Goal: Entertainment & Leisure: Consume media (video, audio)

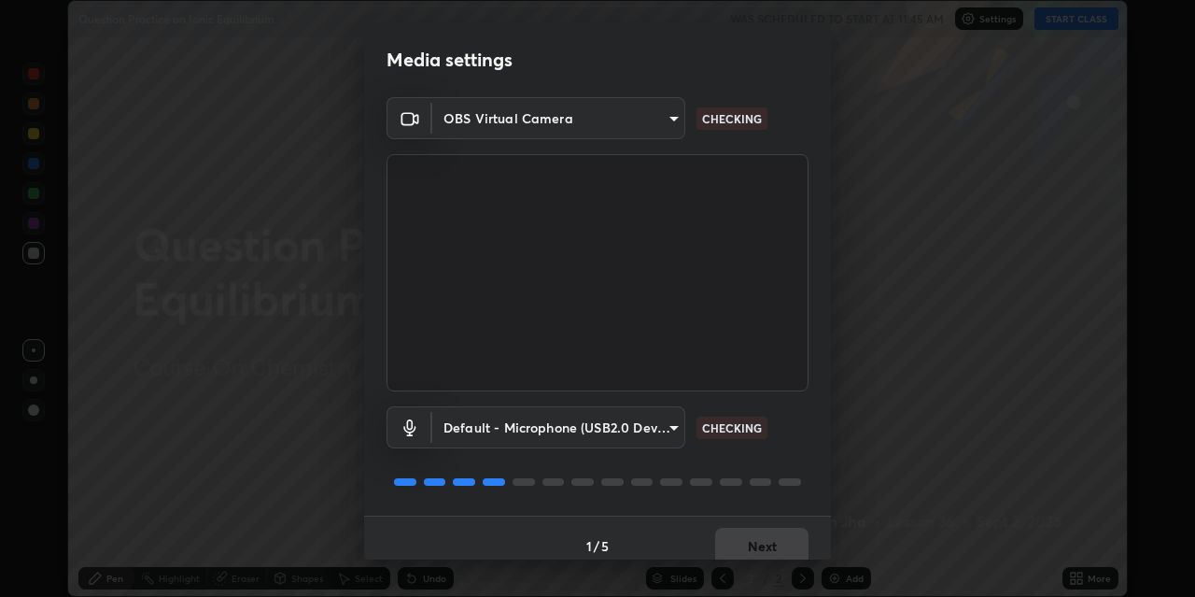
scroll to position [16, 0]
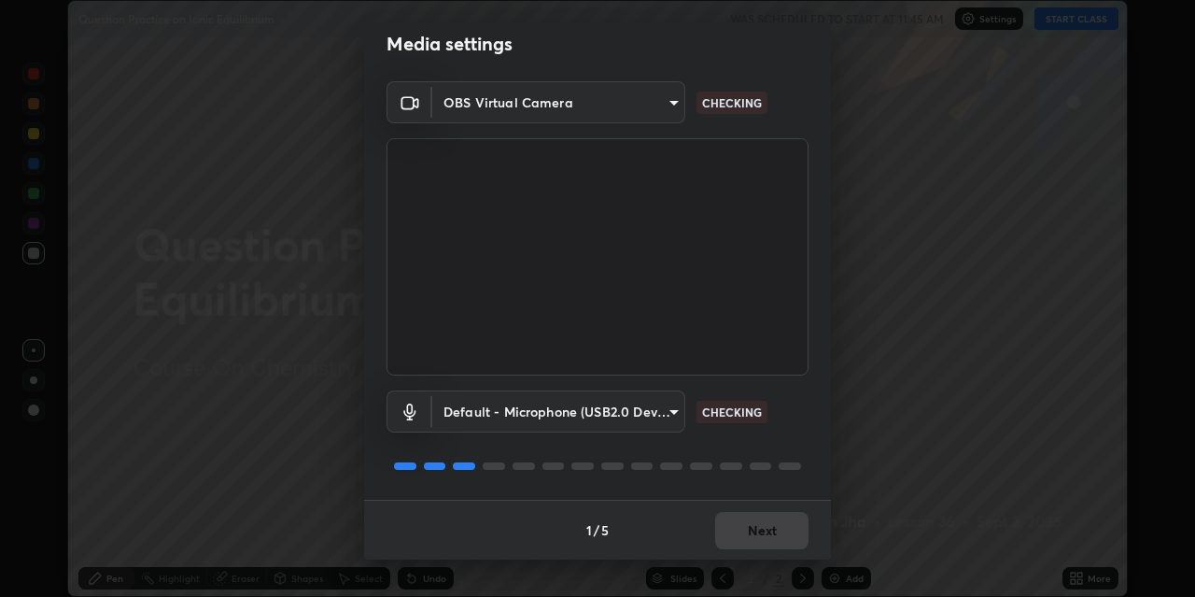
click at [746, 531] on div "1 / 5 Next" at bounding box center [597, 530] width 467 height 60
click at [746, 530] on div "1 / 5 Next" at bounding box center [597, 530] width 467 height 60
click at [744, 527] on div "1 / 5 Next" at bounding box center [597, 530] width 467 height 60
click at [747, 529] on div "1 / 5 Next" at bounding box center [597, 530] width 467 height 60
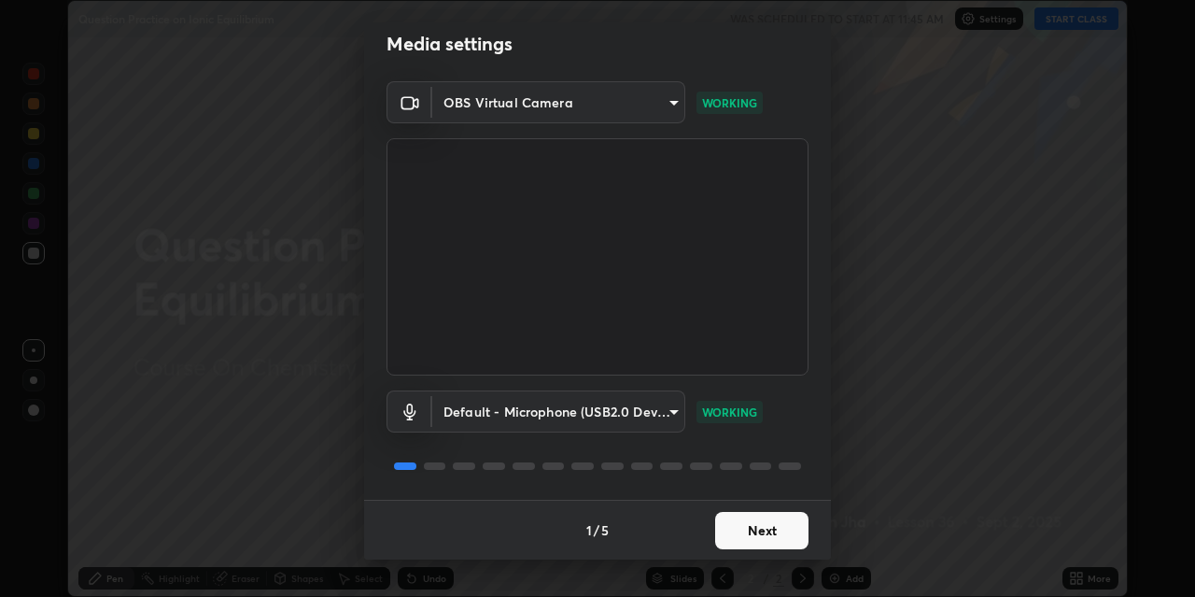
click at [750, 523] on button "Next" at bounding box center [761, 530] width 93 height 37
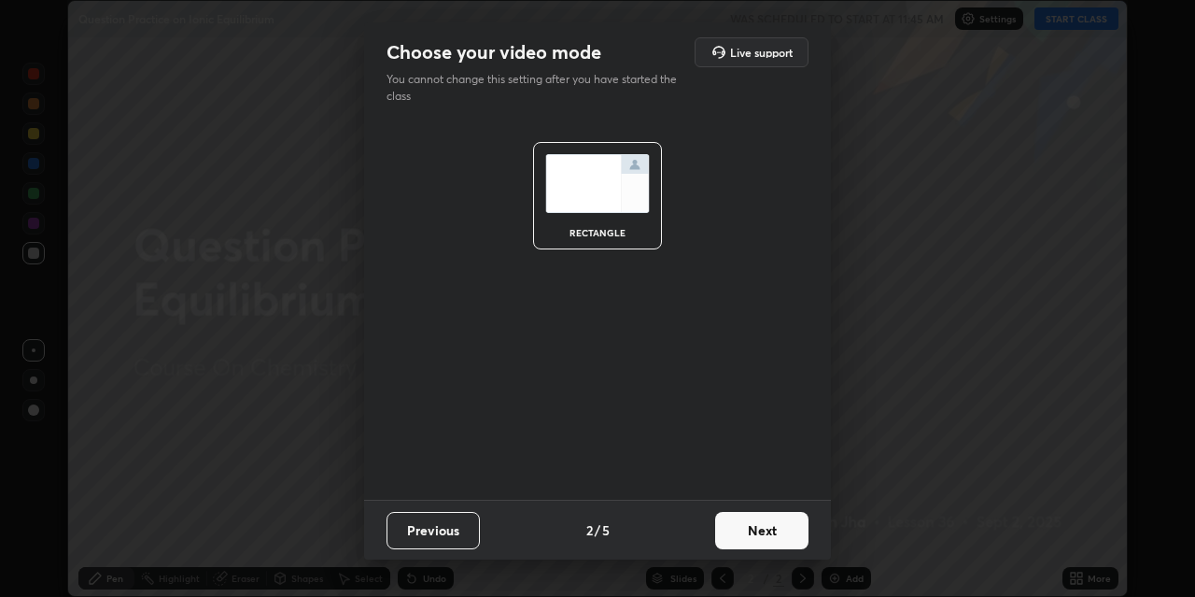
scroll to position [0, 0]
click at [756, 528] on button "Next" at bounding box center [761, 530] width 93 height 37
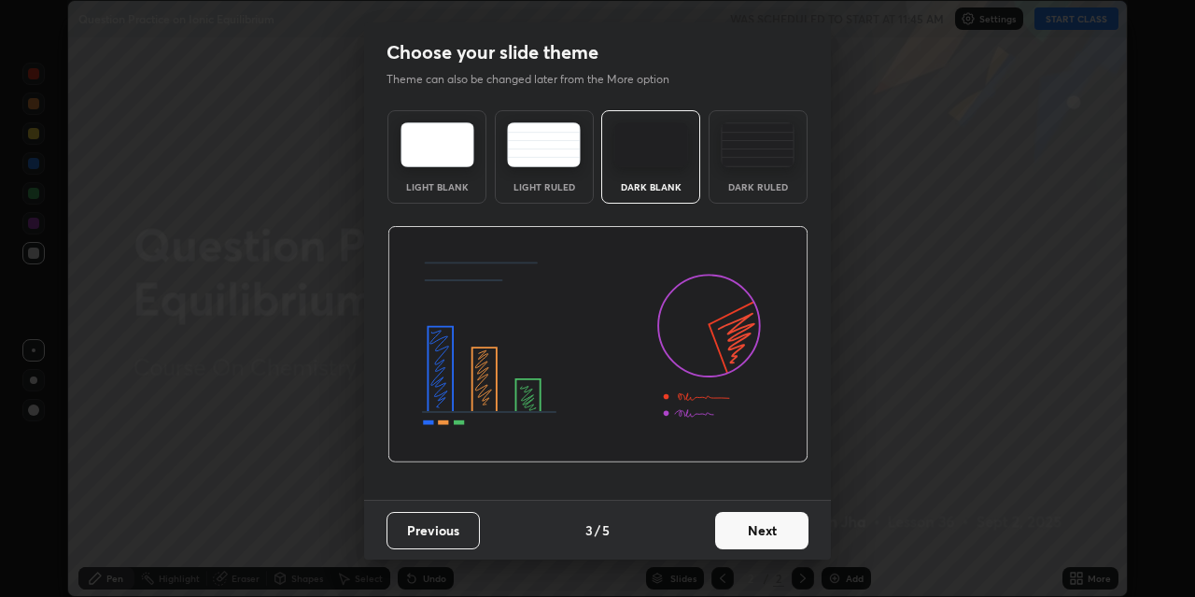
click at [756, 529] on button "Next" at bounding box center [761, 530] width 93 height 37
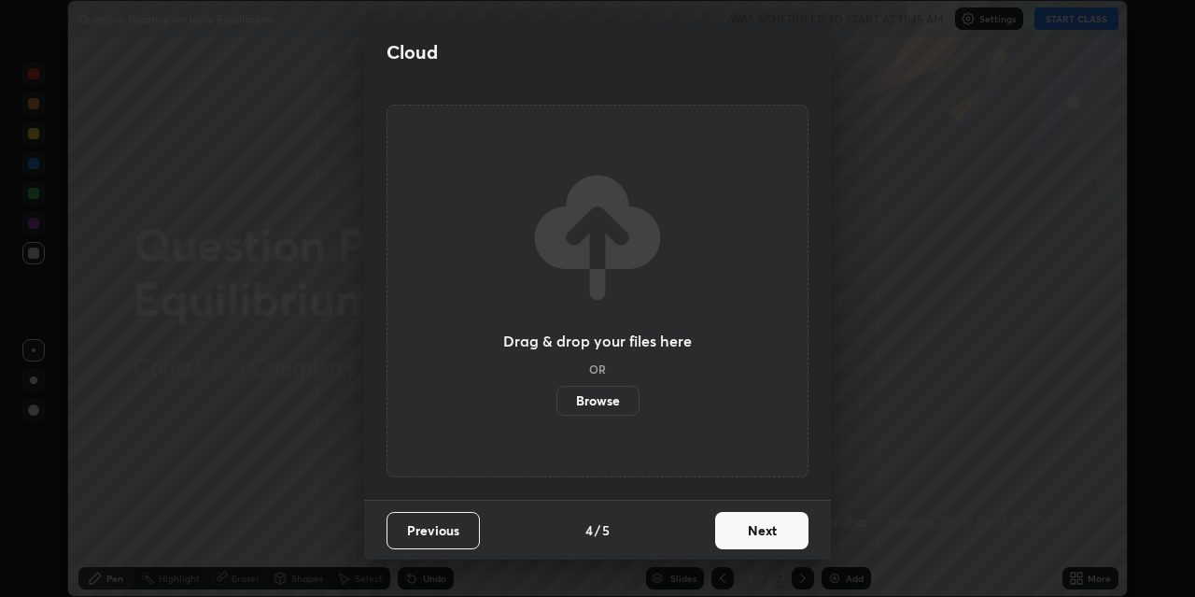
click at [756, 530] on button "Next" at bounding box center [761, 530] width 93 height 37
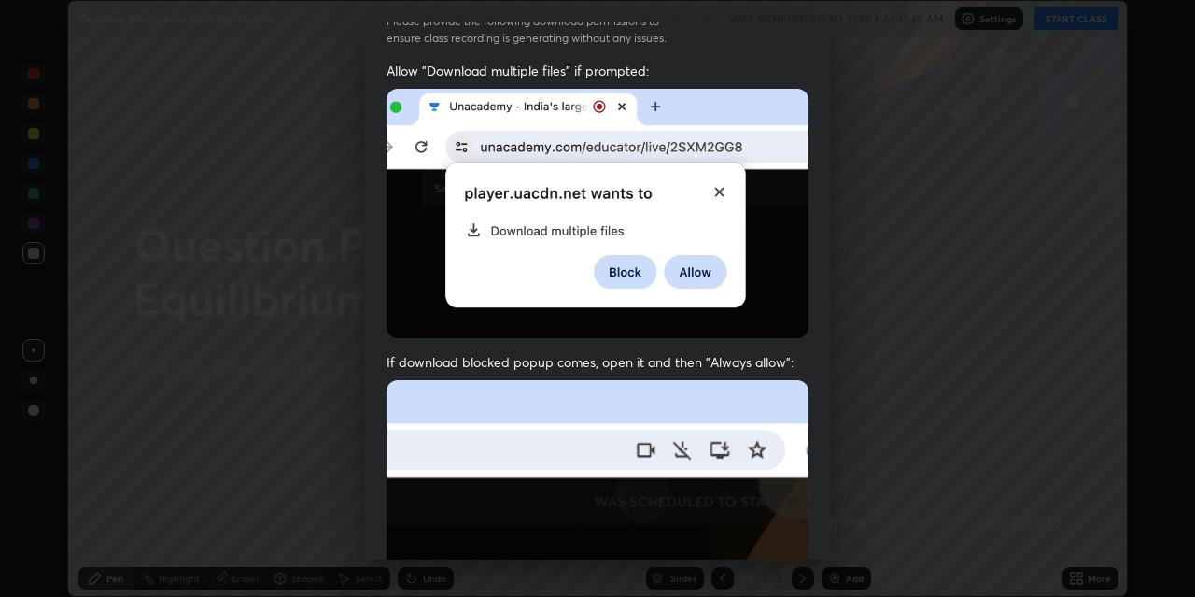
scroll to position [328, 0]
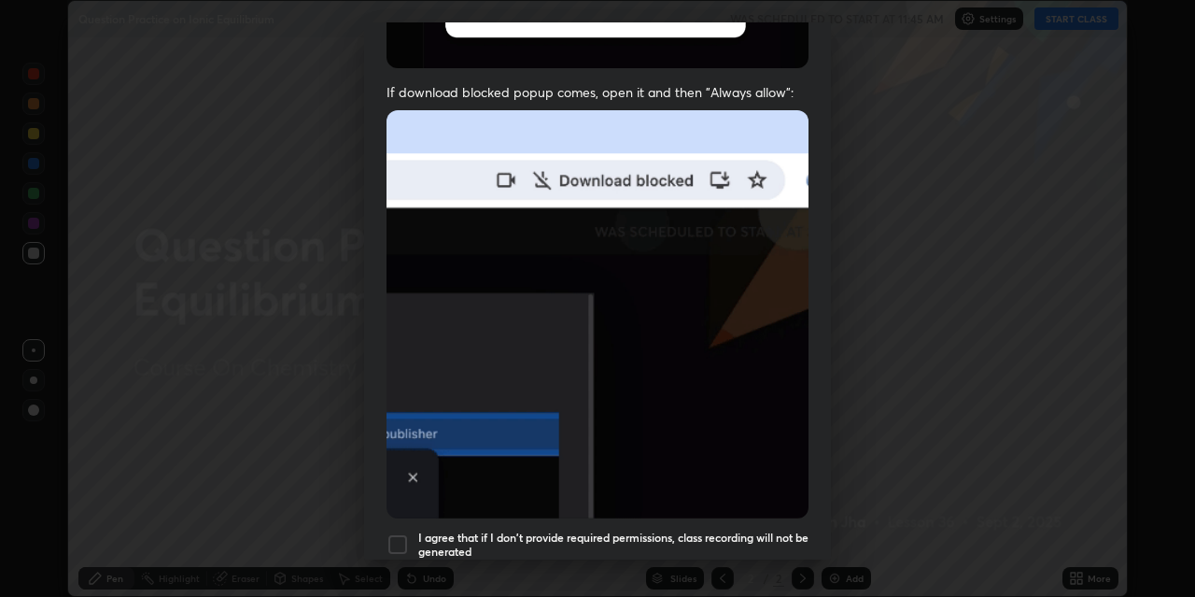
click at [400, 533] on div at bounding box center [398, 544] width 22 height 22
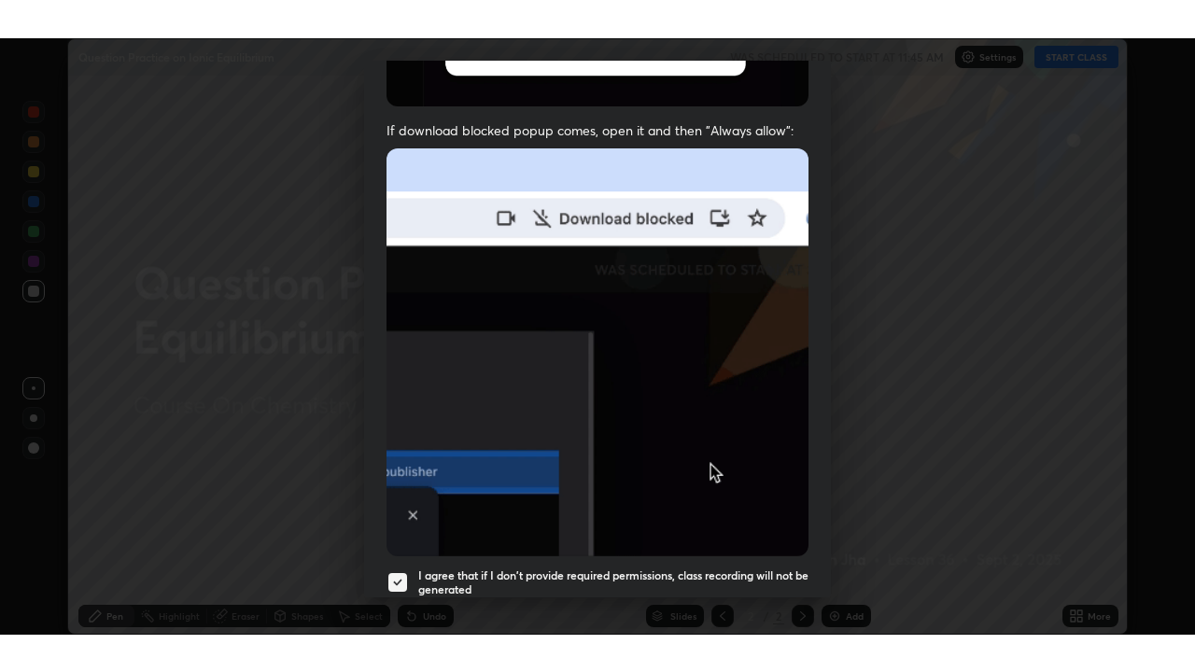
scroll to position [397, 0]
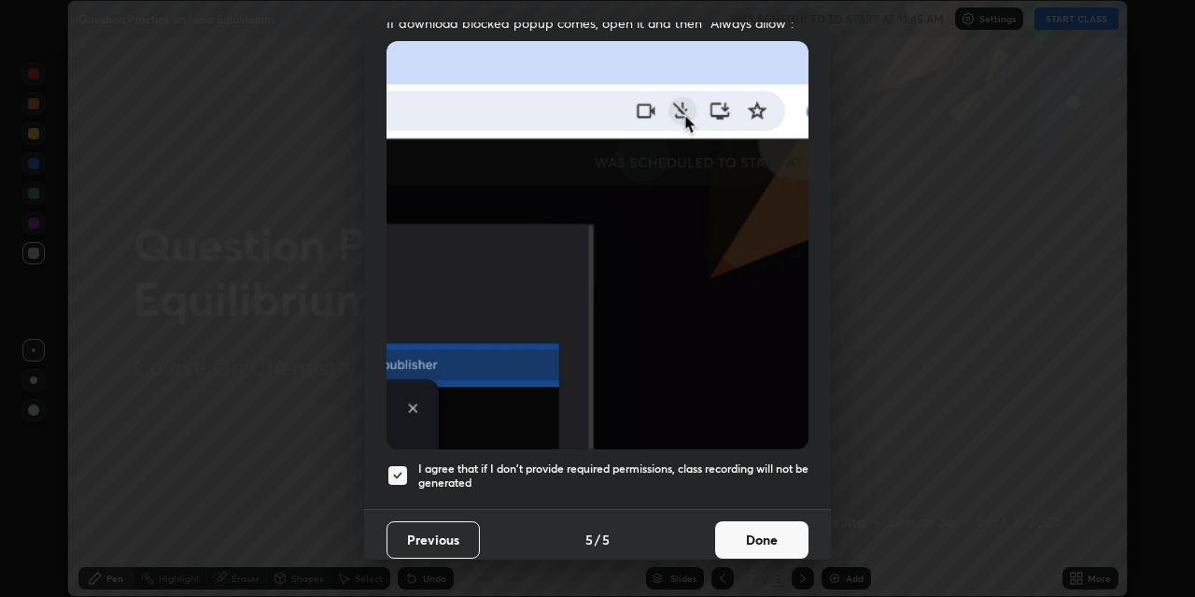
click at [761, 543] on button "Done" at bounding box center [761, 539] width 93 height 37
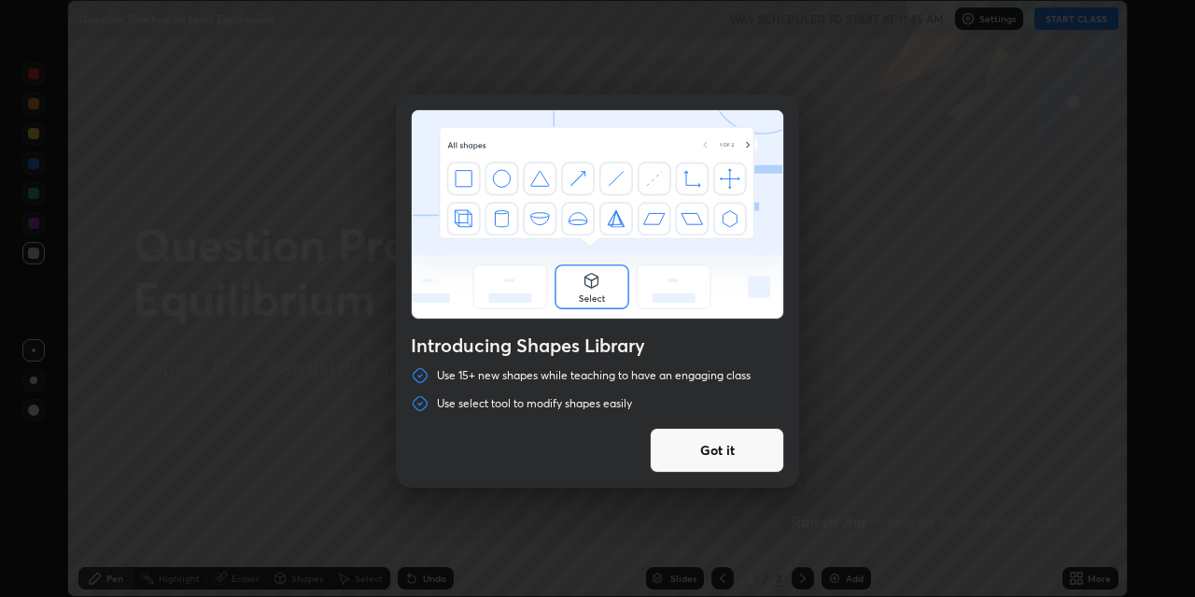
click at [701, 449] on button "Got it" at bounding box center [717, 450] width 134 height 45
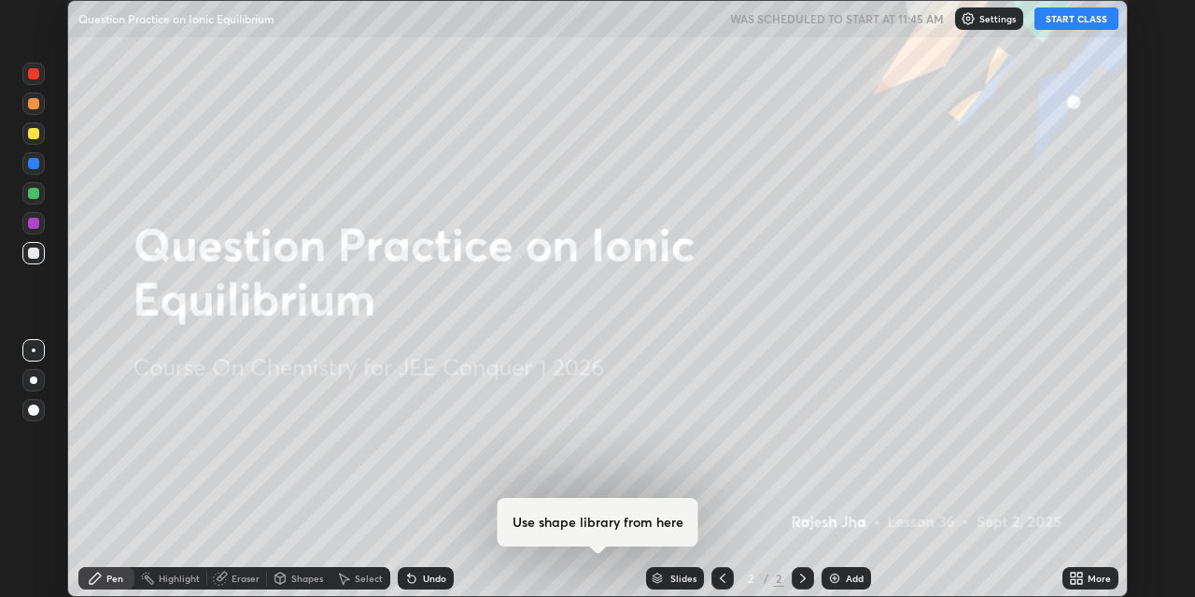
click at [1060, 21] on button "START CLASS" at bounding box center [1077, 18] width 84 height 22
click at [1080, 581] on icon at bounding box center [1080, 581] width 5 height 5
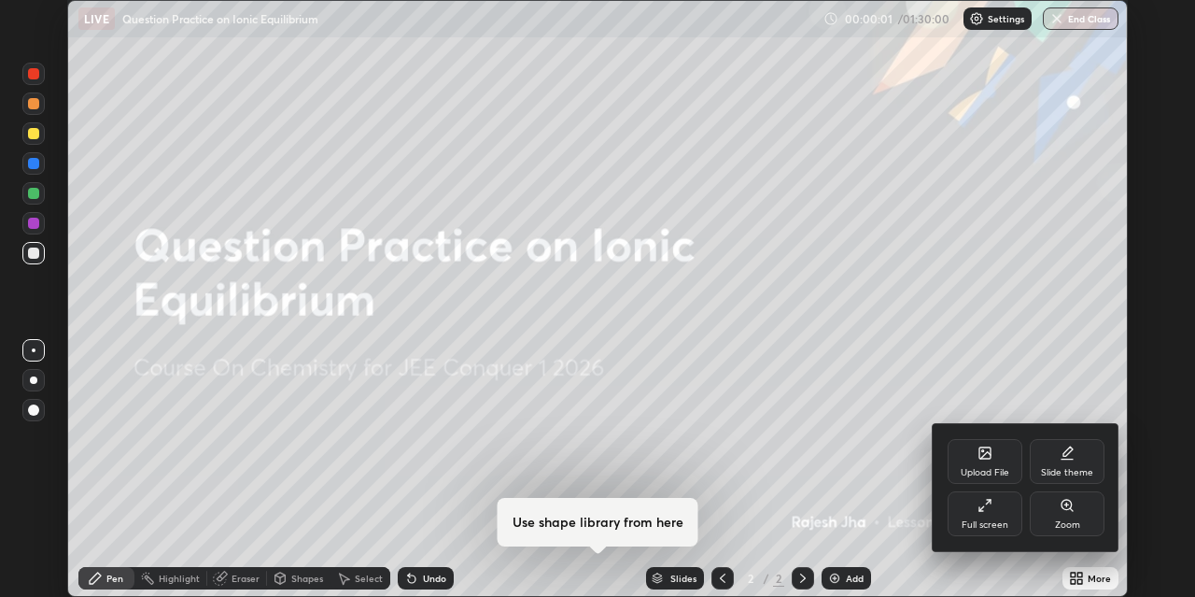
click at [992, 511] on icon at bounding box center [985, 505] width 15 height 15
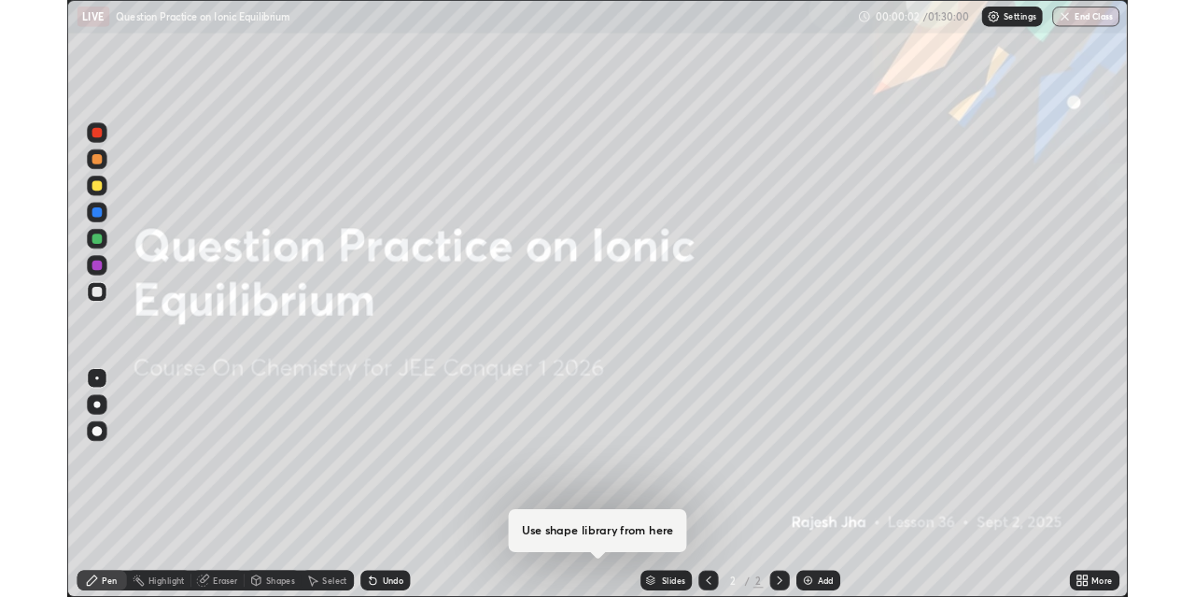
scroll to position [672, 1195]
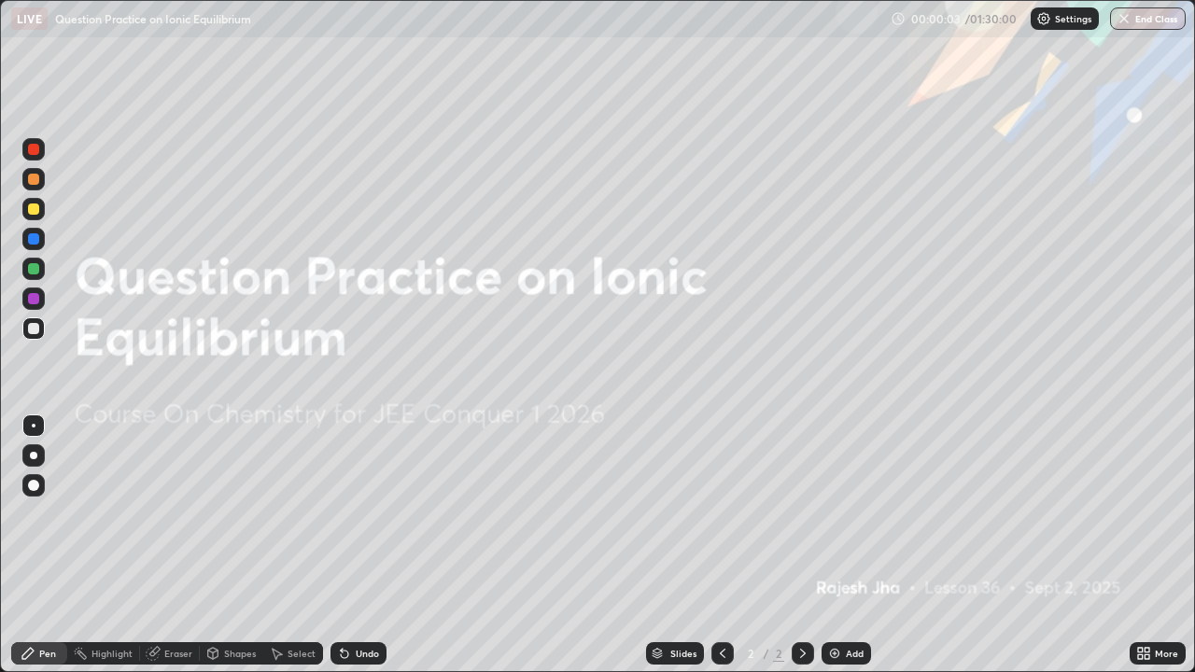
click at [849, 596] on div "Add" at bounding box center [855, 653] width 18 height 9
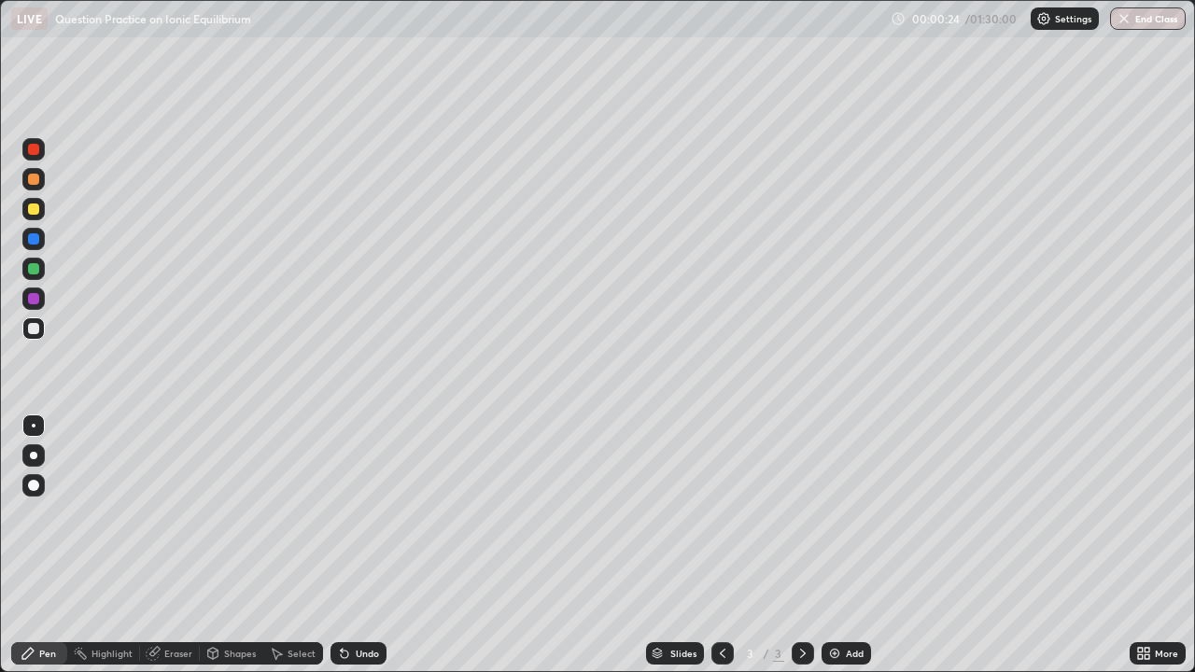
click at [35, 486] on div at bounding box center [33, 485] width 11 height 11
click at [31, 269] on div at bounding box center [33, 268] width 11 height 11
click at [26, 268] on div at bounding box center [33, 269] width 22 height 22
click at [35, 329] on div at bounding box center [33, 328] width 11 height 11
click at [33, 327] on div at bounding box center [33, 328] width 11 height 11
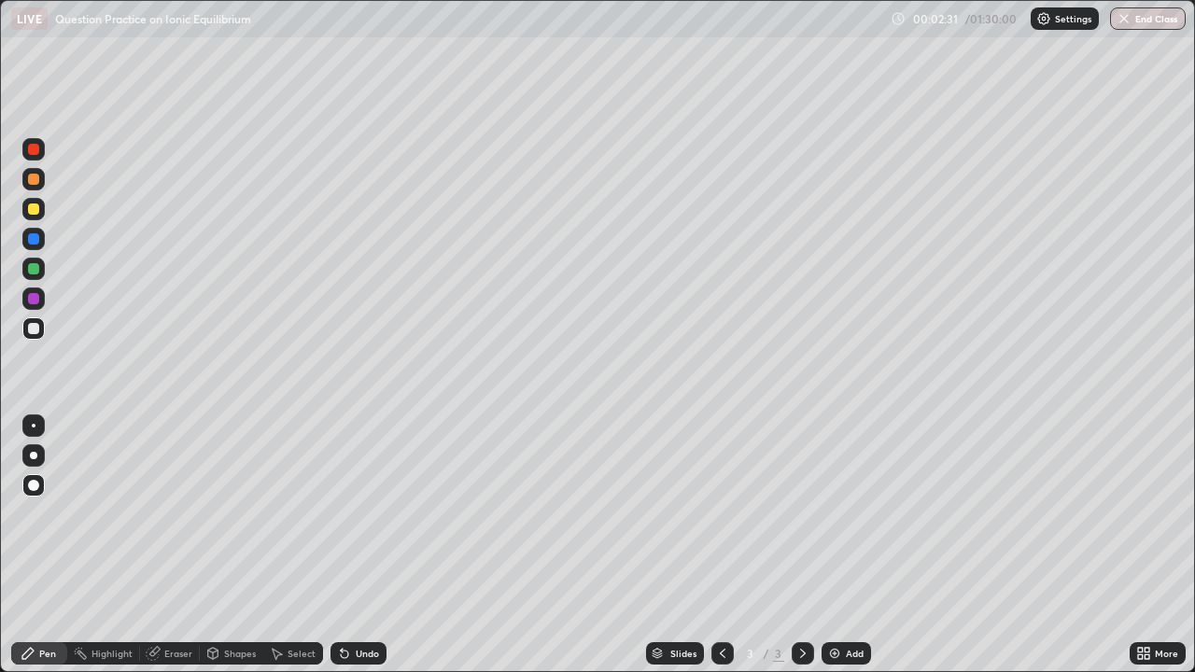
click at [175, 596] on div "Eraser" at bounding box center [170, 654] width 60 height 22
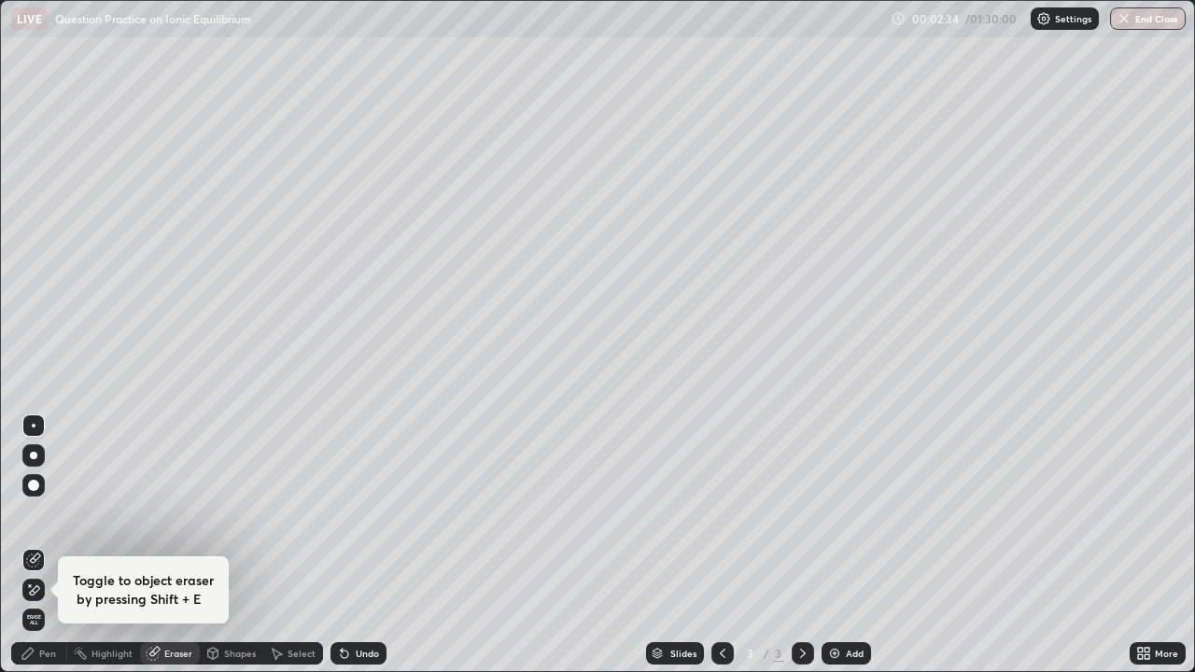
click at [42, 596] on div "Pen" at bounding box center [47, 653] width 17 height 9
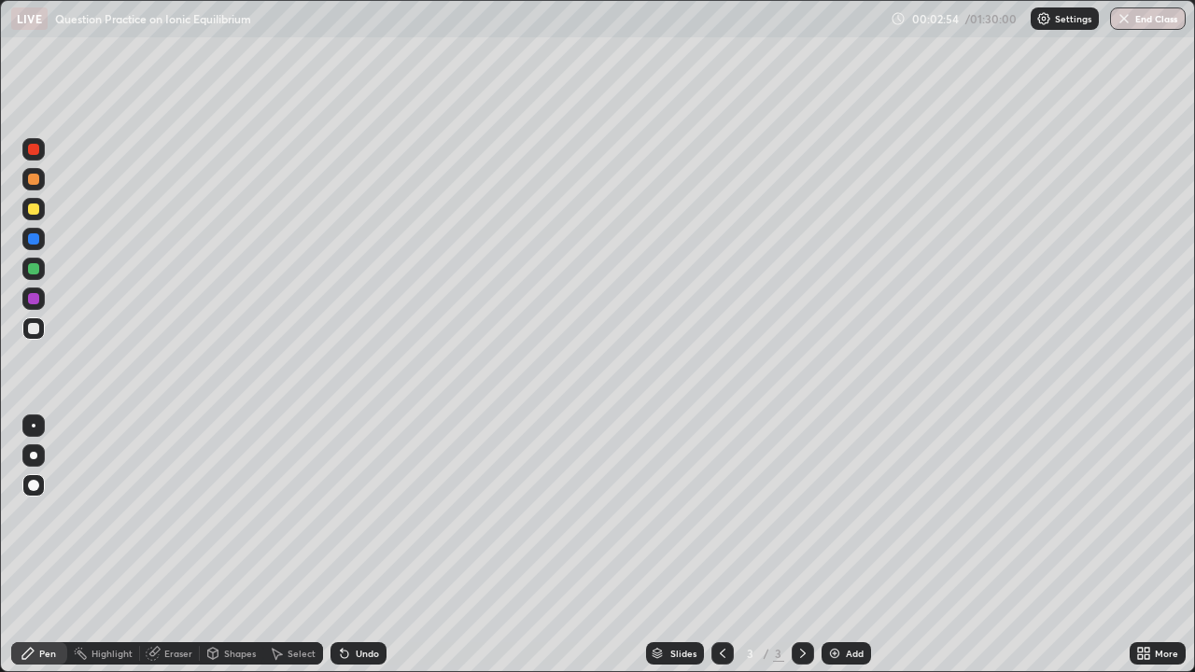
click at [36, 180] on div at bounding box center [33, 179] width 11 height 11
click at [846, 596] on div "Add" at bounding box center [855, 653] width 18 height 9
click at [36, 272] on div at bounding box center [33, 268] width 11 height 11
click at [38, 330] on div at bounding box center [33, 328] width 11 height 11
click at [838, 596] on img at bounding box center [834, 653] width 15 height 15
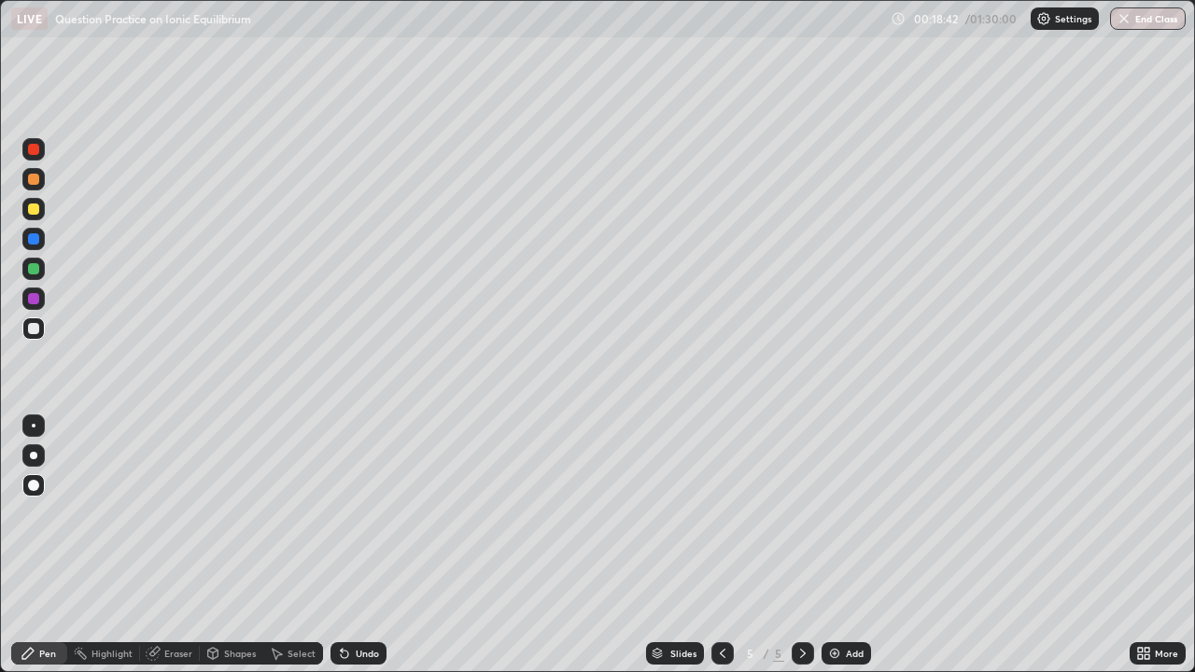
click at [175, 596] on div "Eraser" at bounding box center [178, 653] width 28 height 9
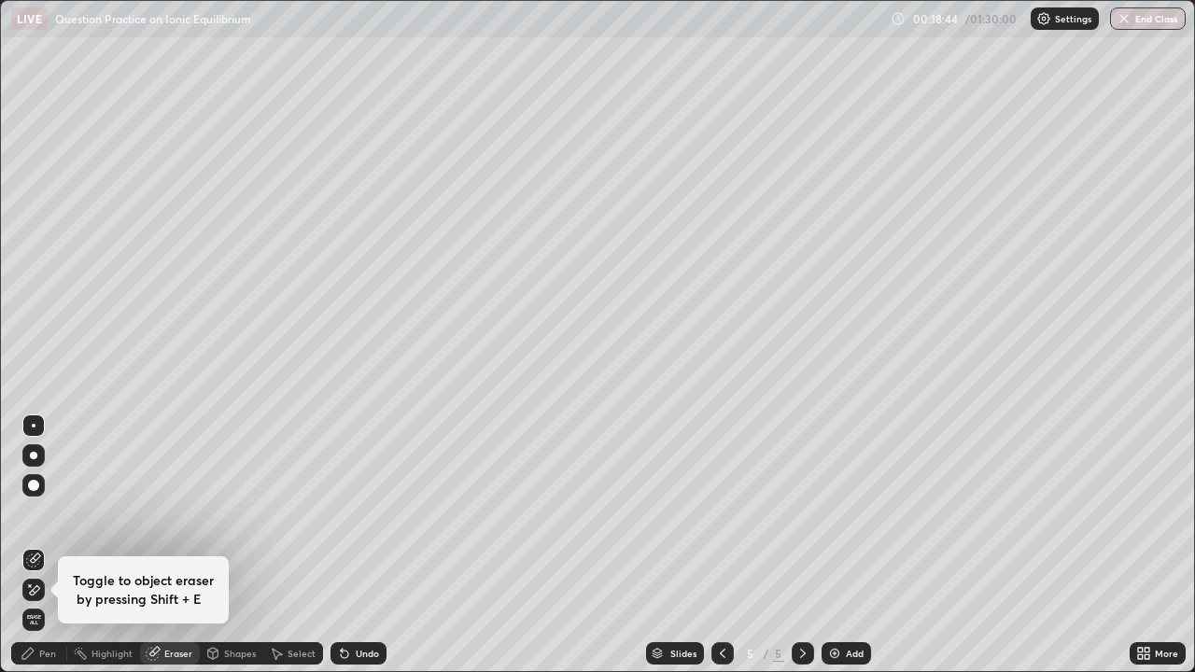
click at [48, 596] on div "Pen" at bounding box center [47, 653] width 17 height 9
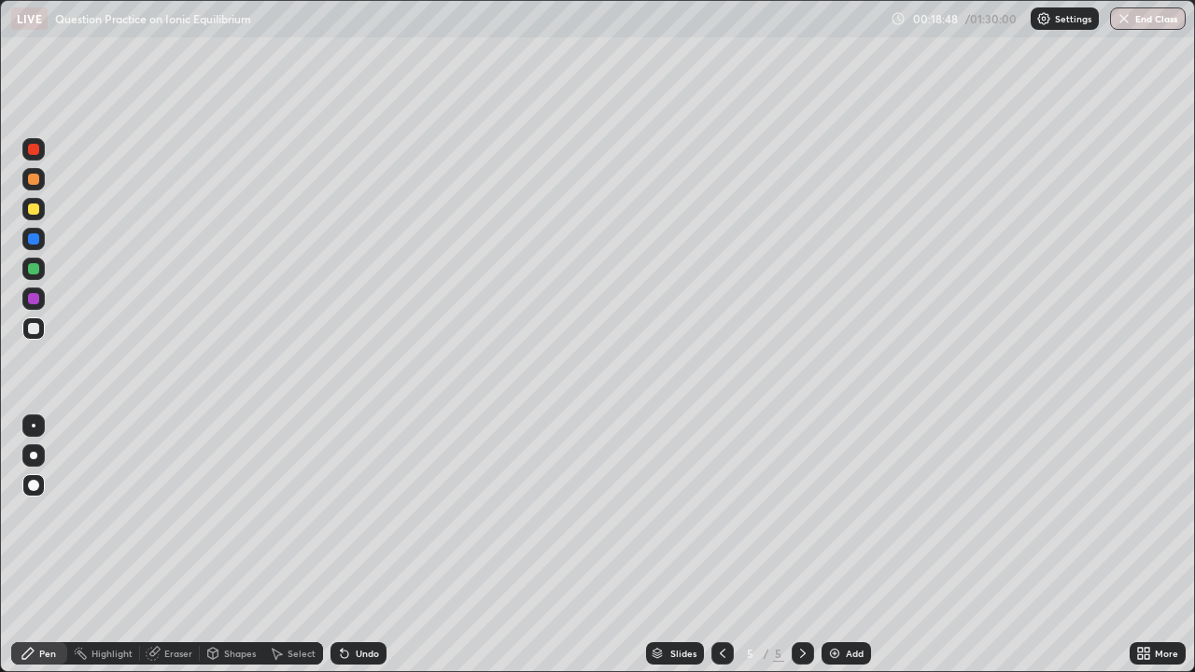
click at [841, 596] on div "Add" at bounding box center [846, 654] width 49 height 22
click at [835, 596] on img at bounding box center [834, 653] width 15 height 15
click at [24, 271] on div at bounding box center [33, 269] width 22 height 22
click at [163, 596] on div "Eraser" at bounding box center [170, 654] width 60 height 22
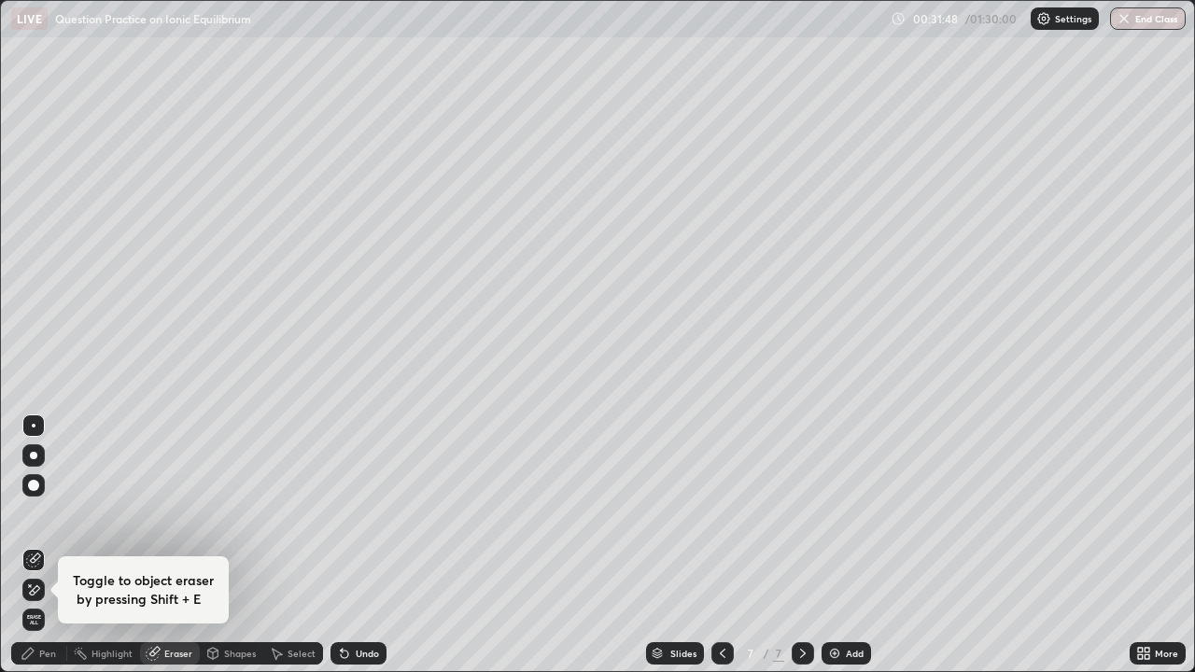
click at [49, 596] on div "Pen" at bounding box center [47, 653] width 17 height 9
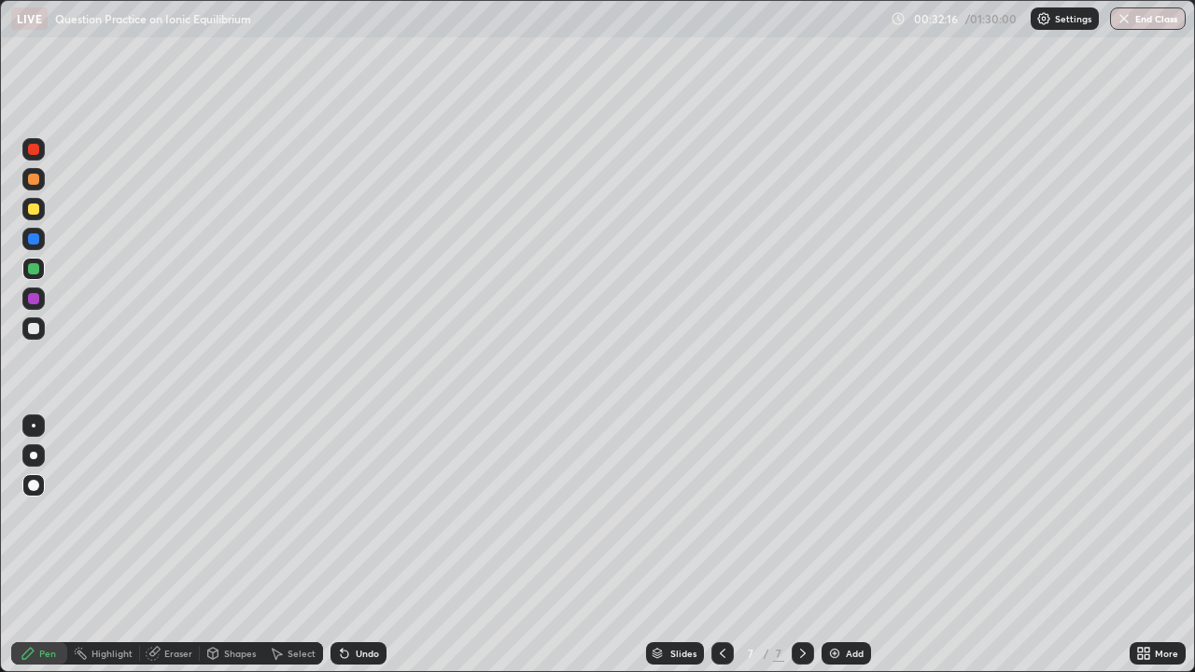
click at [172, 596] on div "Eraser" at bounding box center [170, 654] width 60 height 22
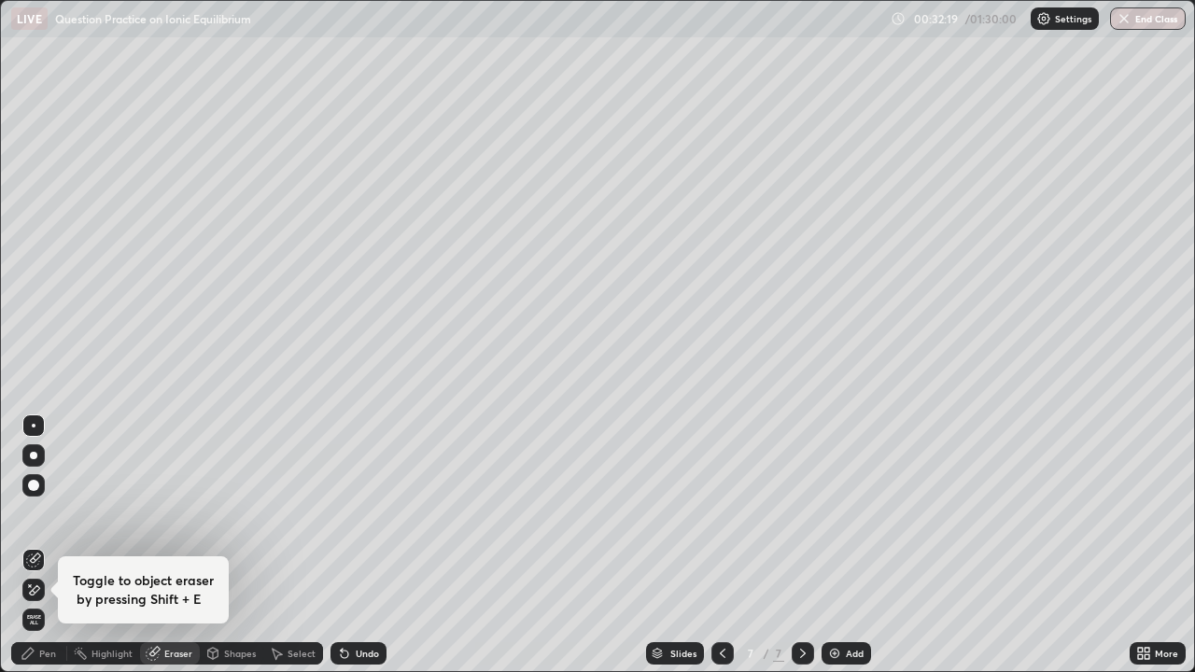
click at [53, 596] on div "Pen" at bounding box center [39, 654] width 56 height 22
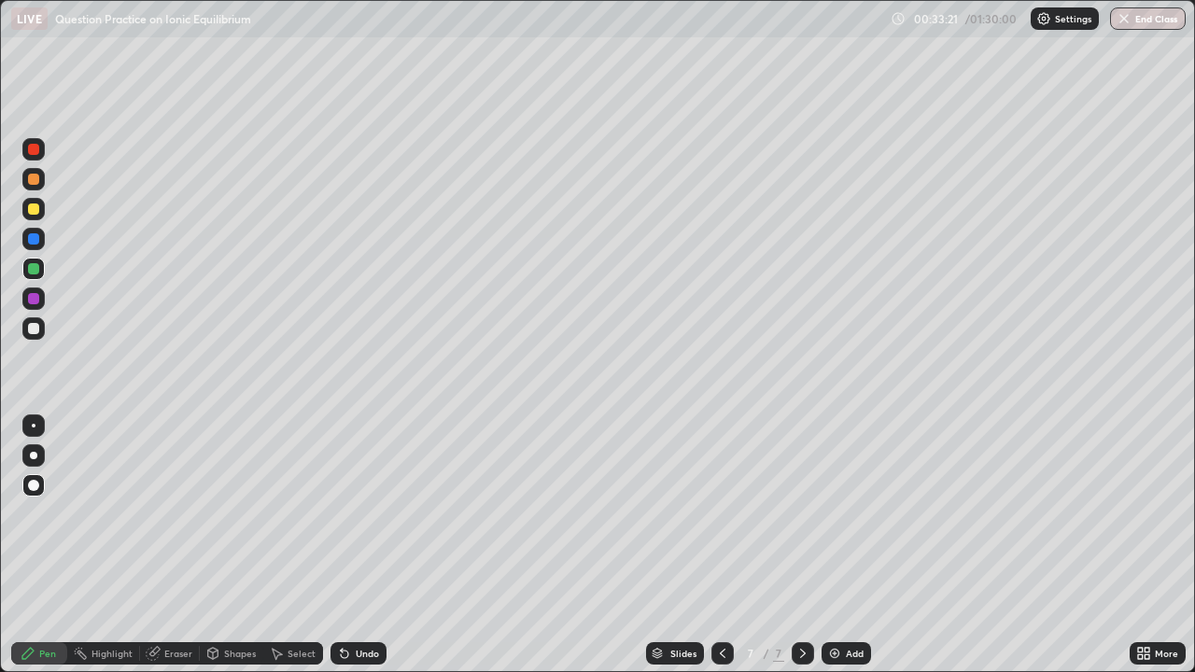
click at [841, 596] on img at bounding box center [834, 653] width 15 height 15
click at [35, 327] on div at bounding box center [33, 328] width 11 height 11
click at [35, 209] on div at bounding box center [33, 209] width 11 height 11
click at [829, 596] on img at bounding box center [834, 653] width 15 height 15
click at [35, 327] on div at bounding box center [33, 328] width 11 height 11
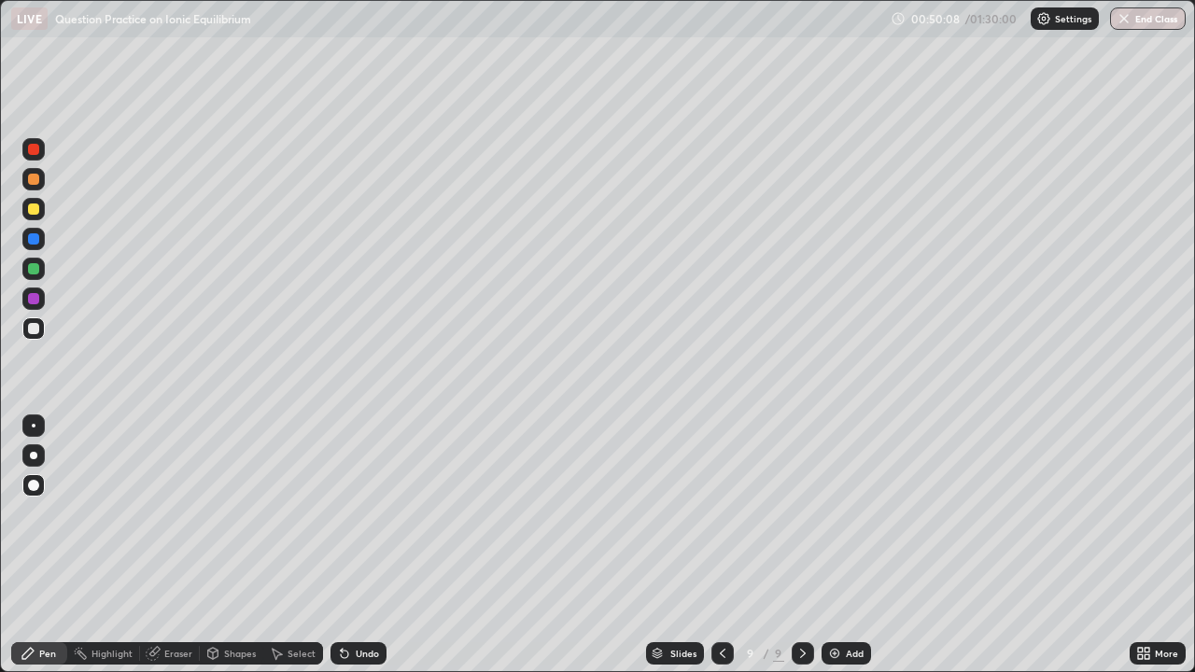
click at [839, 596] on img at bounding box center [834, 653] width 15 height 15
click at [36, 213] on div at bounding box center [33, 209] width 11 height 11
click at [35, 326] on div at bounding box center [33, 328] width 11 height 11
click at [175, 596] on div "Eraser" at bounding box center [170, 654] width 60 height 22
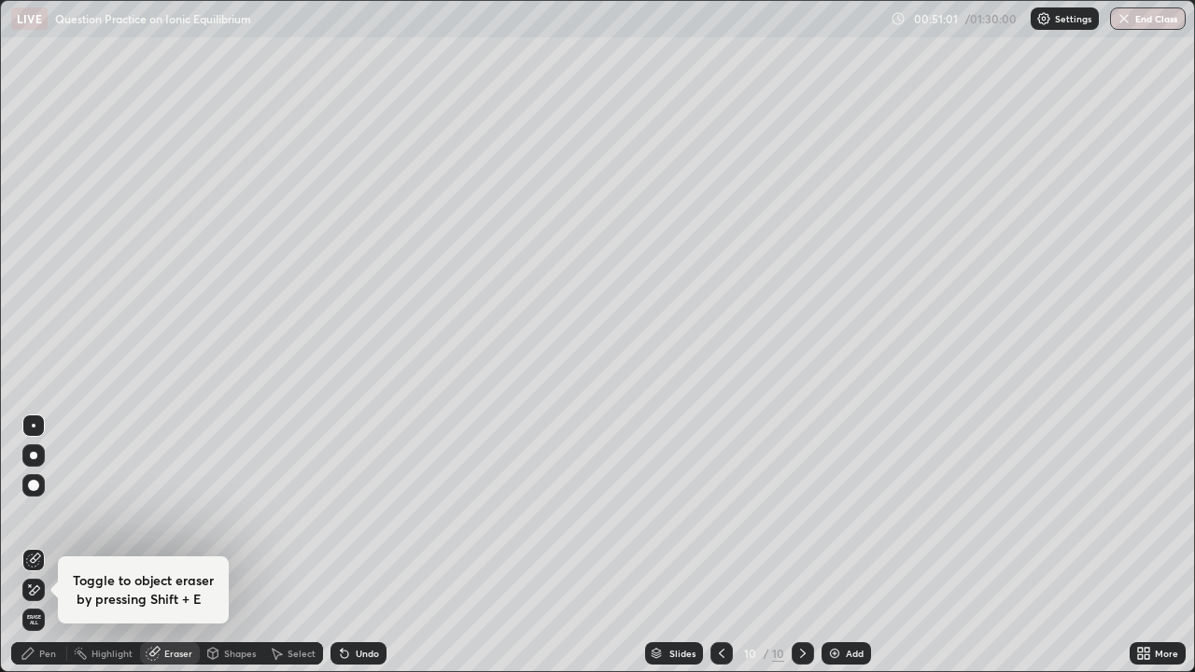
click at [46, 596] on div "Pen" at bounding box center [47, 653] width 17 height 9
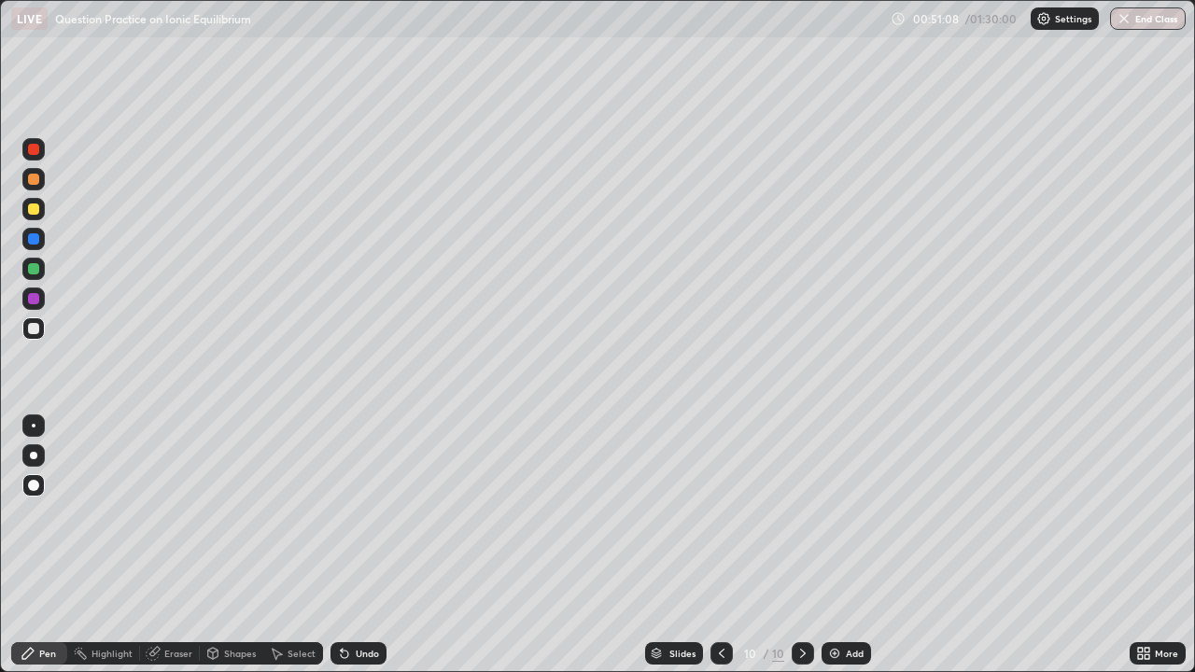
click at [44, 208] on div at bounding box center [33, 209] width 22 height 22
click at [857, 596] on div "Add" at bounding box center [855, 653] width 18 height 9
click at [35, 323] on div at bounding box center [33, 328] width 11 height 11
click at [168, 596] on div "Eraser" at bounding box center [178, 653] width 28 height 9
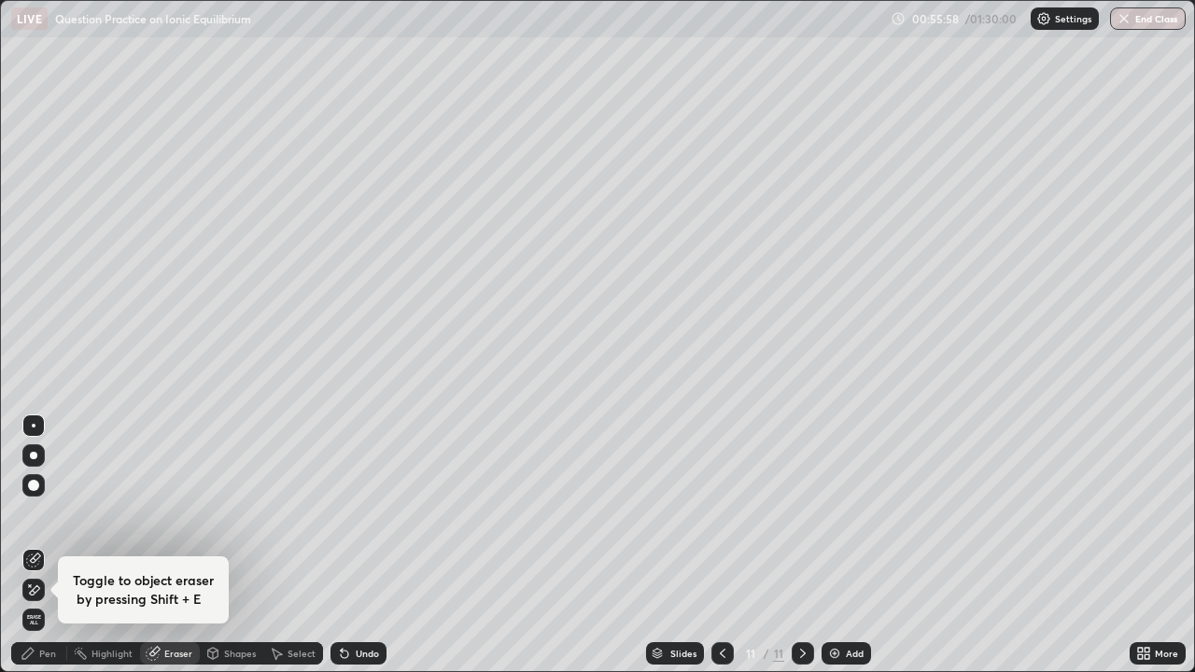
click at [25, 596] on icon at bounding box center [27, 653] width 11 height 11
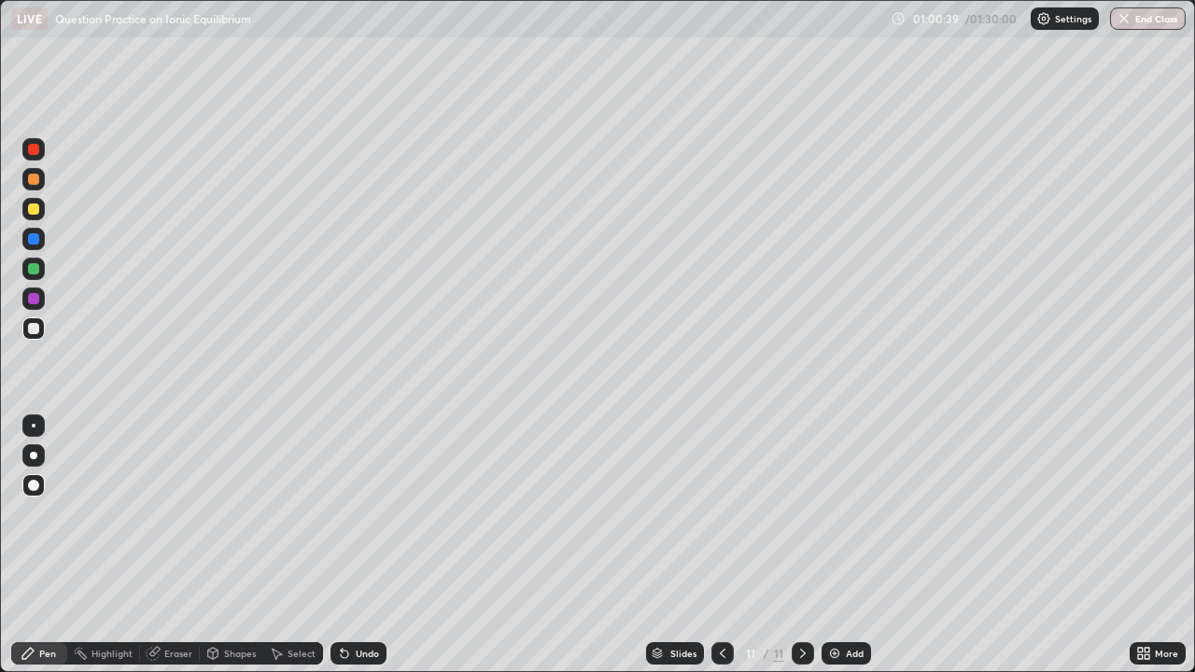
click at [839, 596] on img at bounding box center [834, 653] width 15 height 15
click at [721, 596] on icon at bounding box center [722, 653] width 15 height 15
click at [843, 596] on div "Add" at bounding box center [846, 654] width 49 height 22
click at [837, 596] on img at bounding box center [834, 653] width 15 height 15
click at [721, 596] on icon at bounding box center [722, 653] width 15 height 15
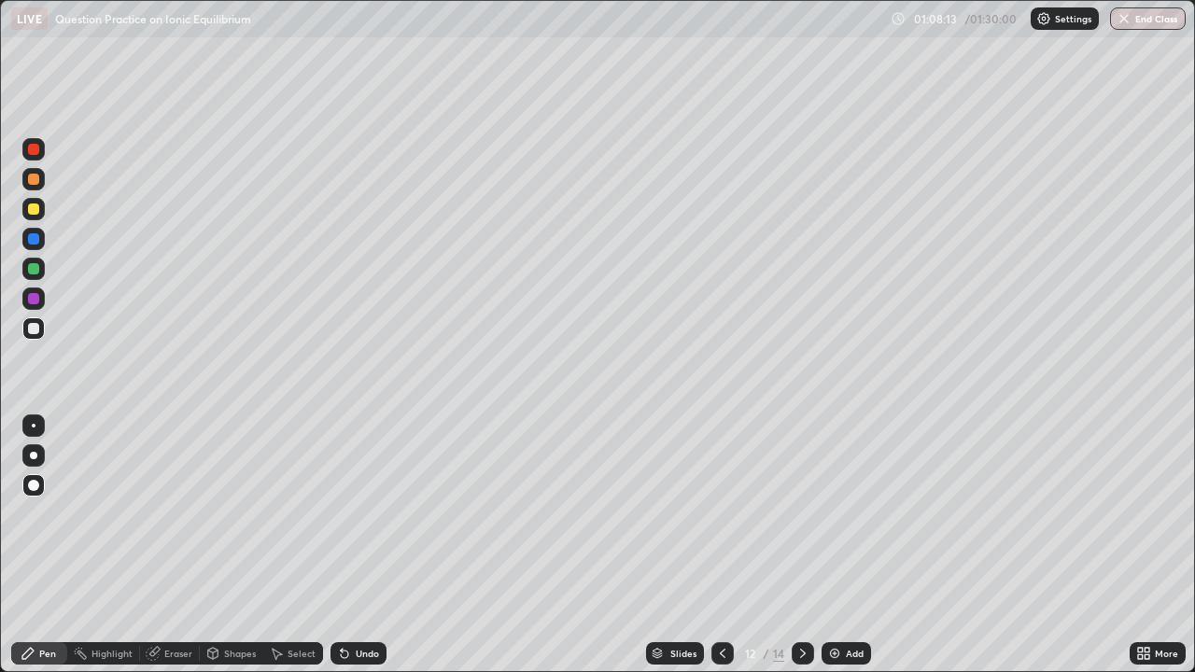
click at [802, 596] on icon at bounding box center [803, 653] width 6 height 9
click at [177, 596] on div "Eraser" at bounding box center [178, 653] width 28 height 9
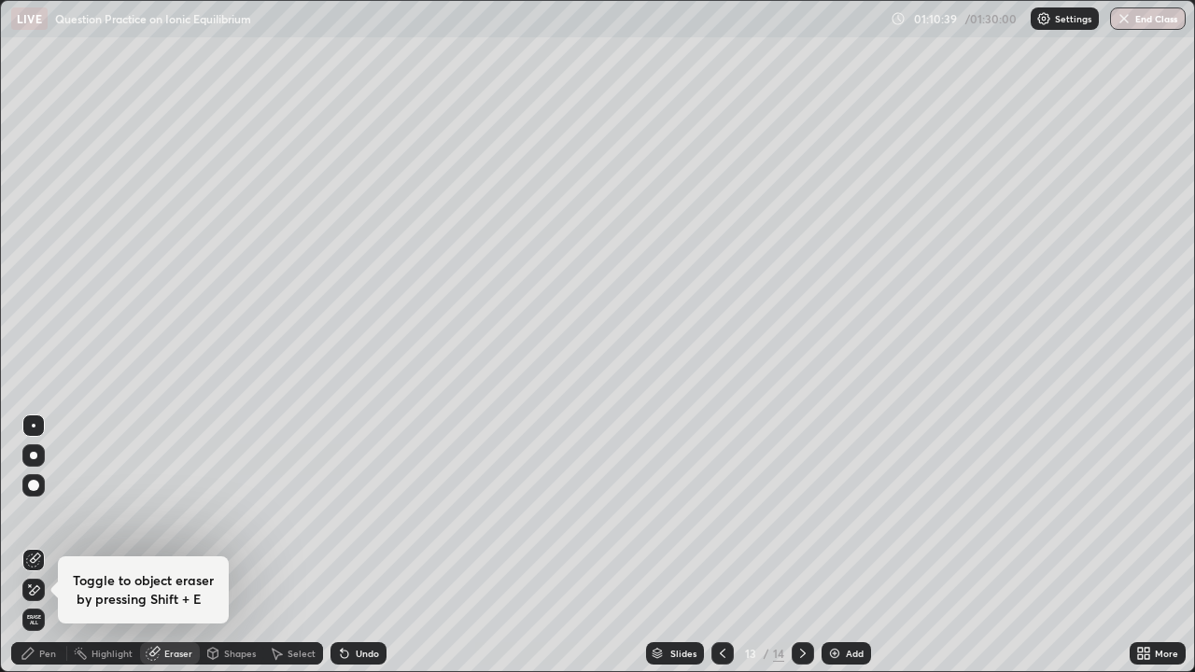
click at [57, 596] on div "Pen" at bounding box center [39, 654] width 56 height 22
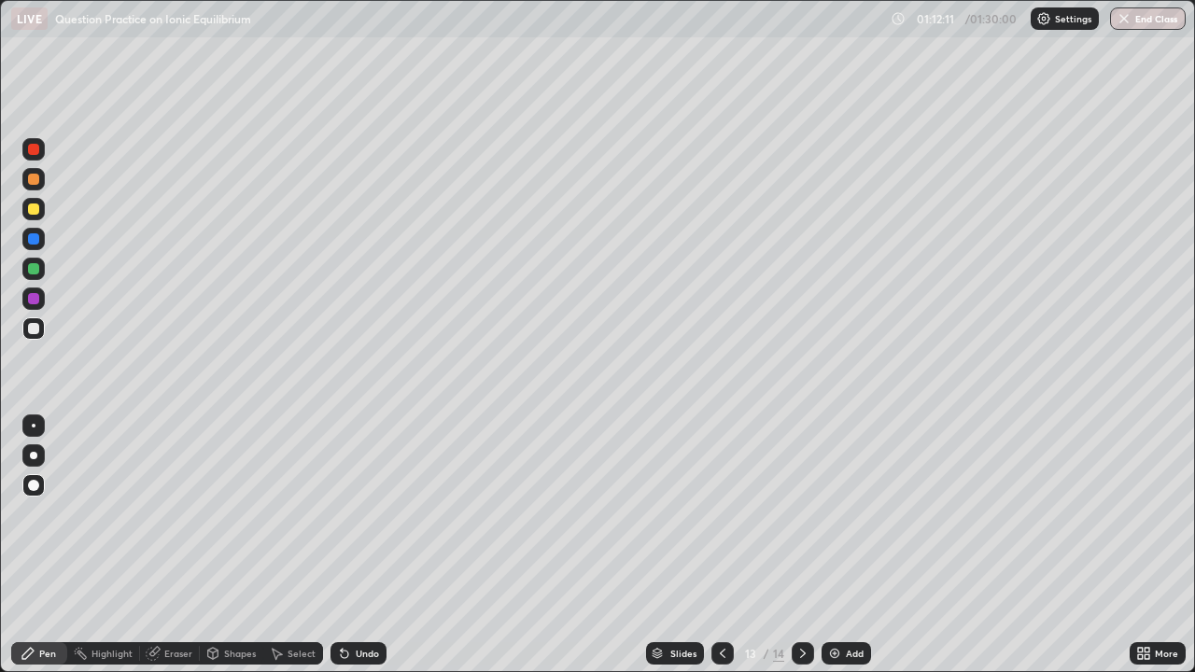
click at [29, 213] on div at bounding box center [33, 209] width 11 height 11
click at [1149, 21] on button "End Class" at bounding box center [1148, 18] width 76 height 22
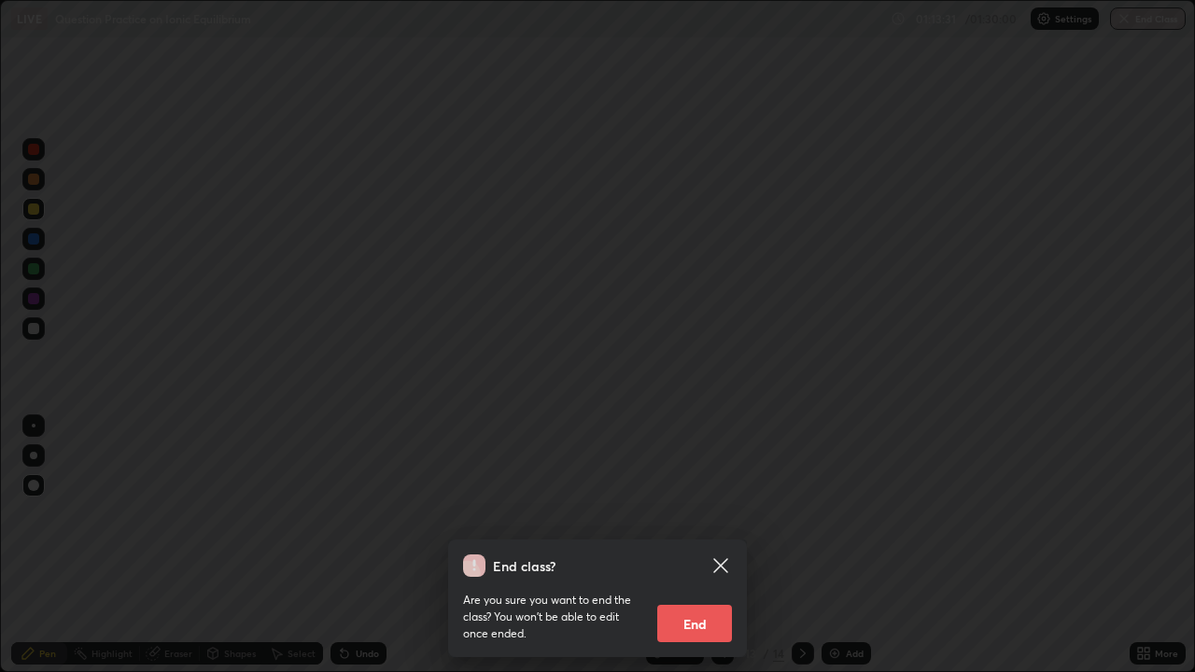
click at [689, 596] on button "End" at bounding box center [694, 623] width 75 height 37
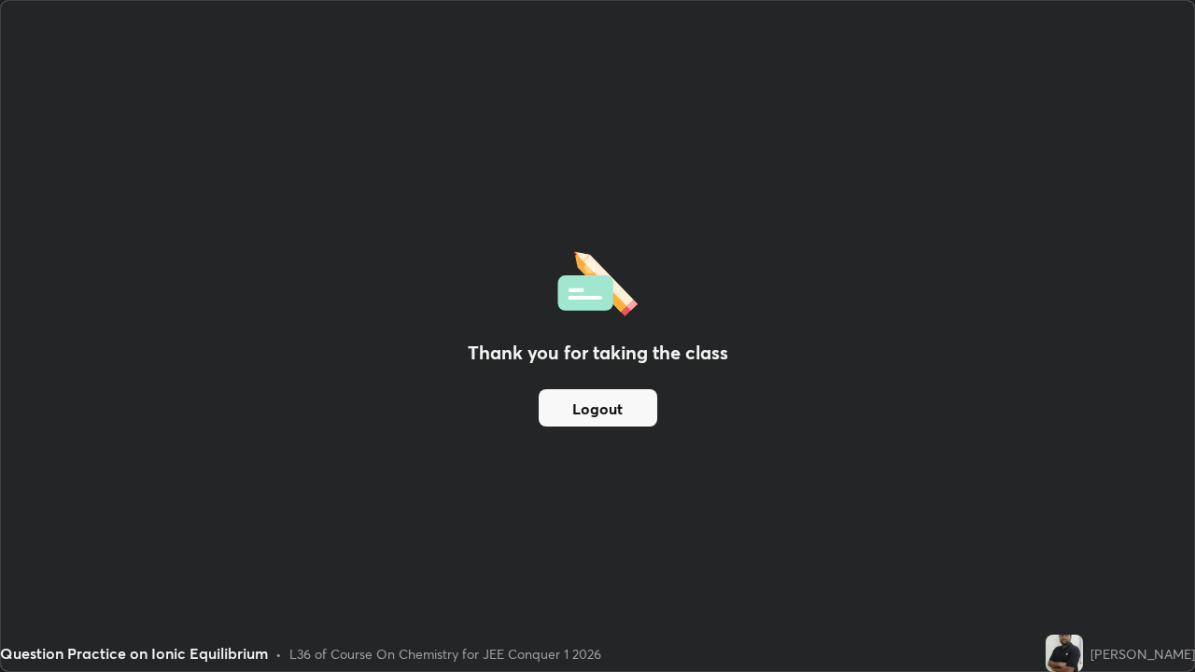
click at [775, 596] on div "Question Practice on Ionic Equilibrium • L36 of Course On Chemistry for JEE Con…" at bounding box center [519, 653] width 1039 height 37
click at [781, 596] on div "Question Practice on Ionic Equilibrium • L36 of Course On Chemistry for JEE Con…" at bounding box center [519, 653] width 1039 height 37
click at [780, 596] on div "Question Practice on Ionic Equilibrium • L36 of Course On Chemistry for JEE Con…" at bounding box center [519, 653] width 1039 height 37
click at [1027, 573] on div "Thank you for taking the class Logout" at bounding box center [598, 336] width 1194 height 671
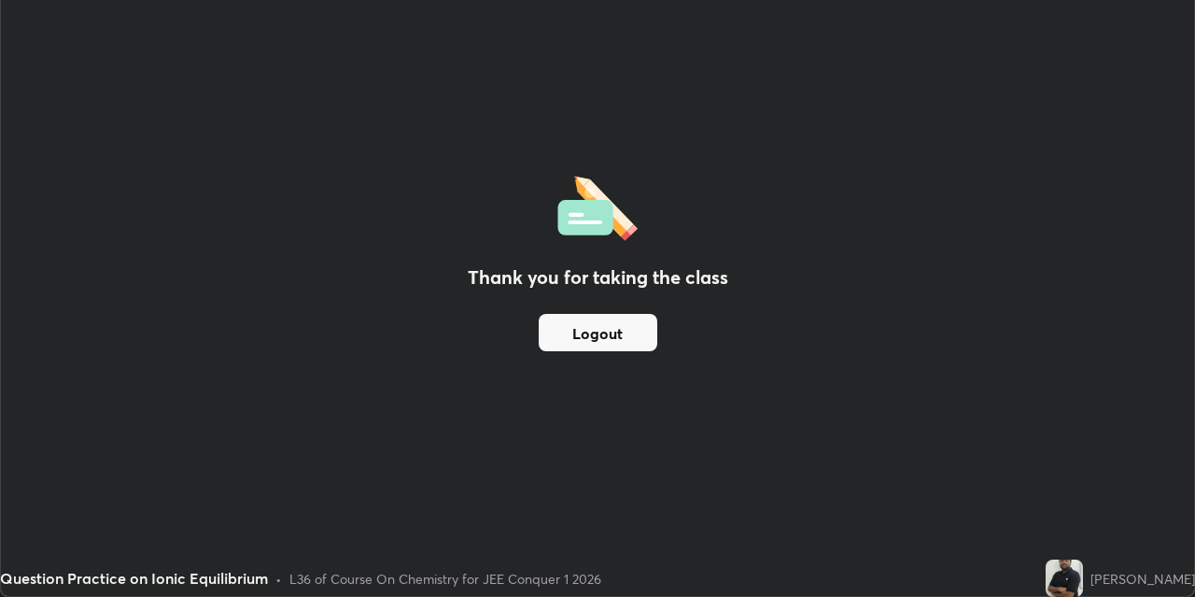
scroll to position [92798, 92199]
